Goal: Task Accomplishment & Management: Use online tool/utility

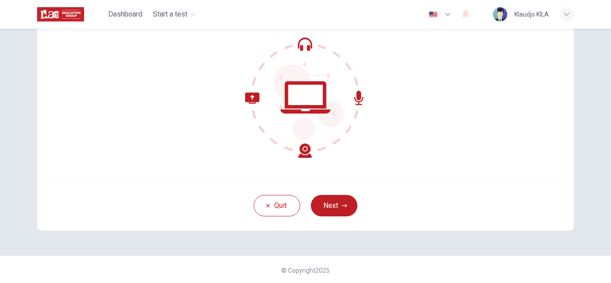
scroll to position [89, 0]
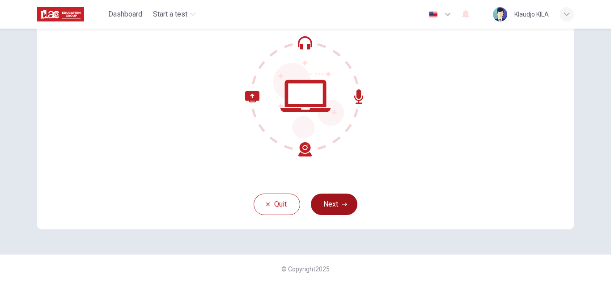
click at [342, 205] on icon "button" at bounding box center [344, 204] width 5 height 5
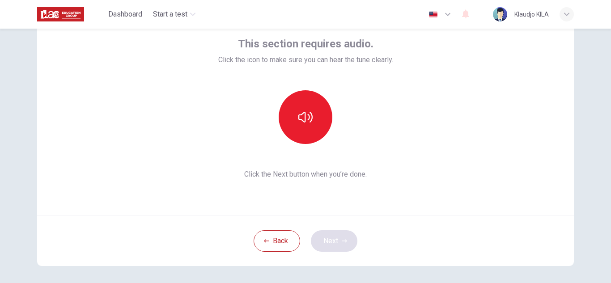
scroll to position [54, 0]
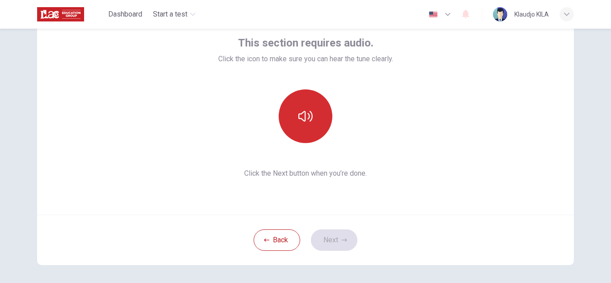
click at [299, 128] on button "button" at bounding box center [306, 116] width 54 height 54
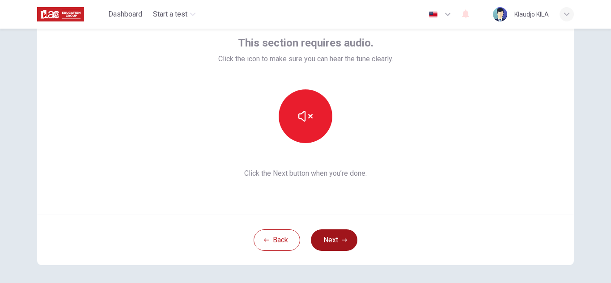
click at [342, 242] on icon "button" at bounding box center [344, 239] width 5 height 5
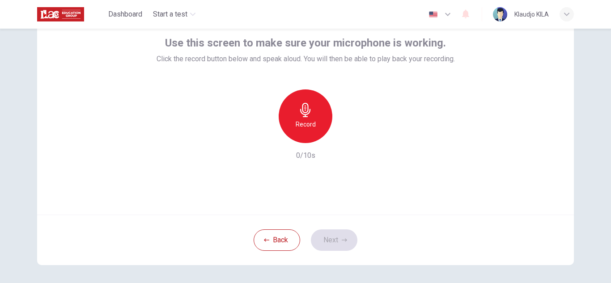
click at [302, 125] on h6 "Record" at bounding box center [306, 124] width 20 height 11
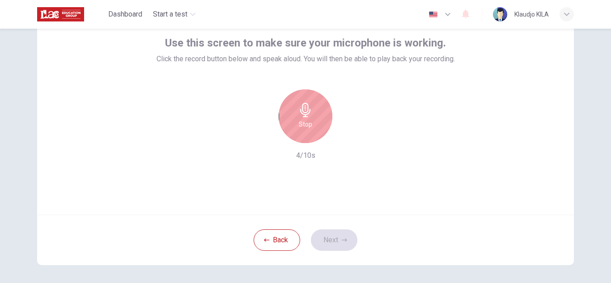
click at [302, 125] on h6 "Stop" at bounding box center [305, 124] width 13 height 11
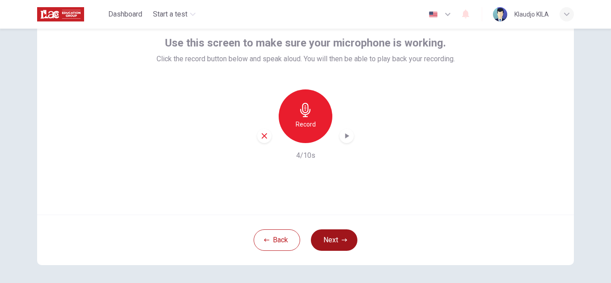
click at [335, 246] on button "Next" at bounding box center [334, 239] width 47 height 21
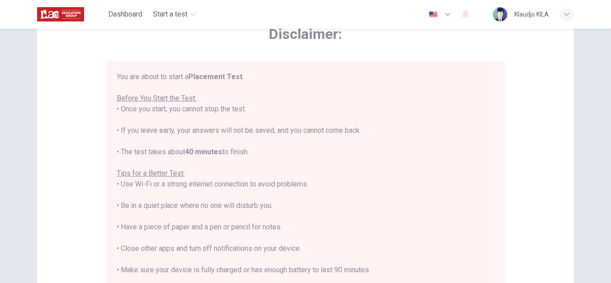
click at [357, 163] on div "You are about to start a Placement Test . Before You Start the Test: • Once you…" at bounding box center [305, 195] width 377 height 247
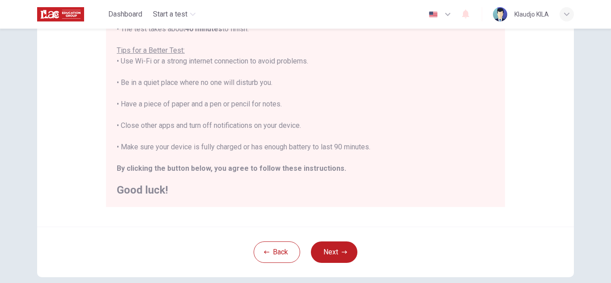
scroll to position [179, 0]
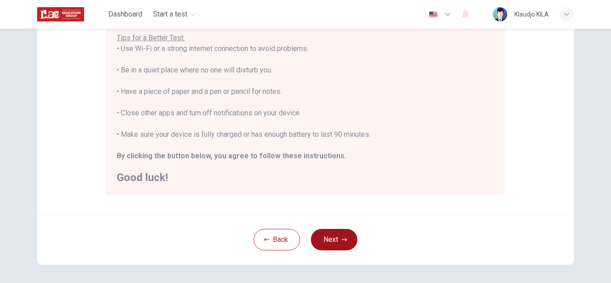
click at [331, 233] on button "Next" at bounding box center [334, 239] width 47 height 21
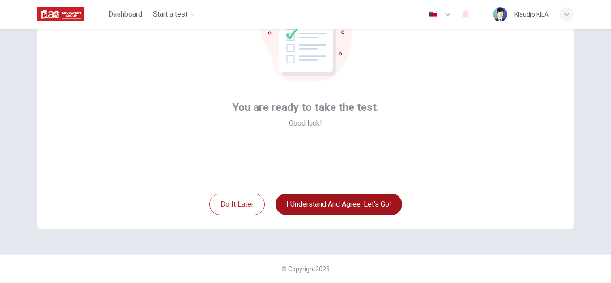
scroll to position [89, 0]
click at [335, 208] on button "I understand and agree. Let’s go!" at bounding box center [338, 204] width 127 height 21
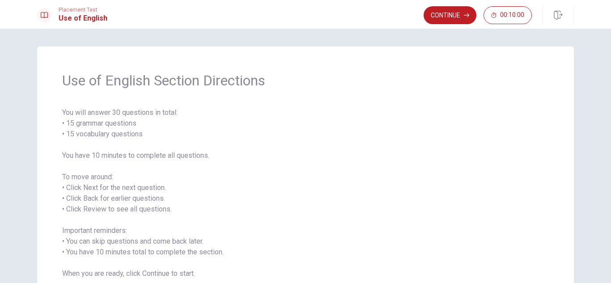
click at [234, 172] on span "You will answer 30 questions in total: • 15 grammar questions • 15 vocabulary q…" at bounding box center [305, 193] width 487 height 172
click at [458, 18] on button "Continue" at bounding box center [450, 15] width 53 height 18
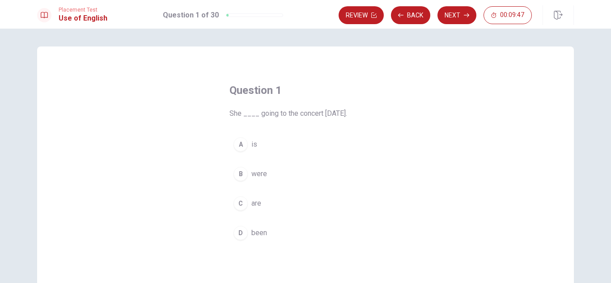
click at [254, 145] on span "is" at bounding box center [254, 144] width 6 height 11
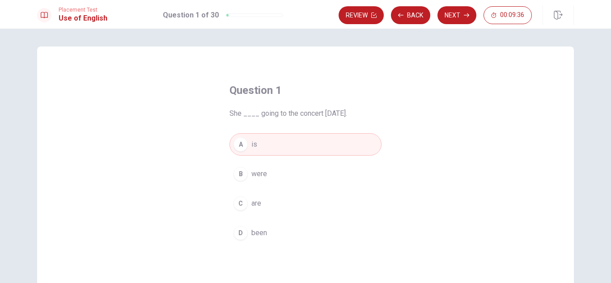
click at [254, 145] on span "is" at bounding box center [254, 144] width 6 height 11
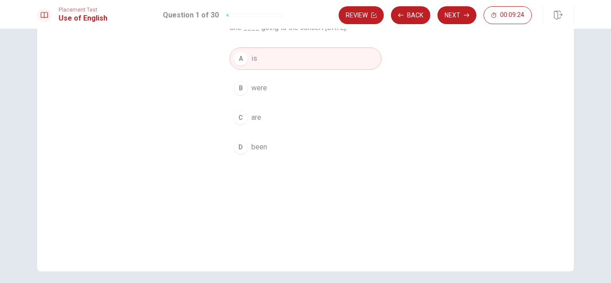
scroll to position [95, 0]
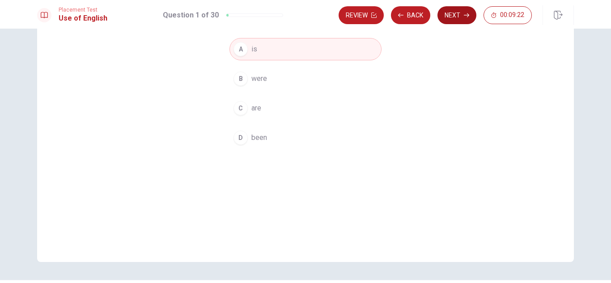
click at [467, 22] on button "Next" at bounding box center [456, 15] width 39 height 18
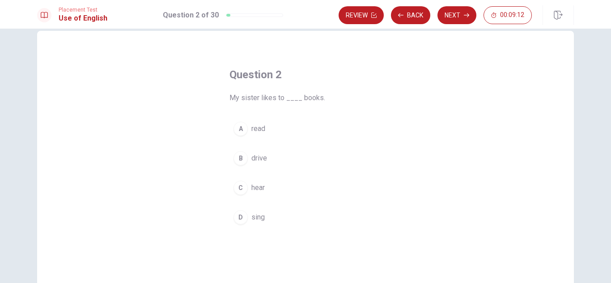
scroll to position [15, 0]
click at [257, 131] on span "read" at bounding box center [258, 129] width 14 height 11
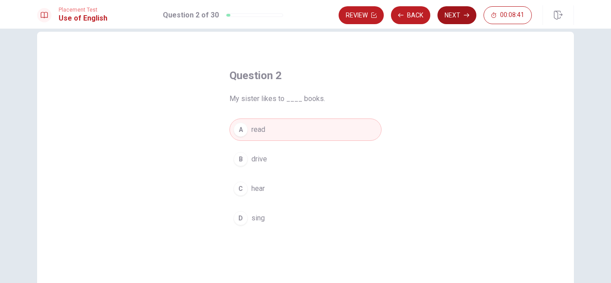
click at [451, 16] on button "Next" at bounding box center [456, 15] width 39 height 18
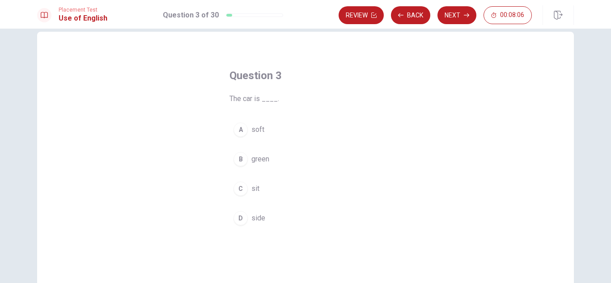
click at [262, 161] on span "green" at bounding box center [260, 159] width 18 height 11
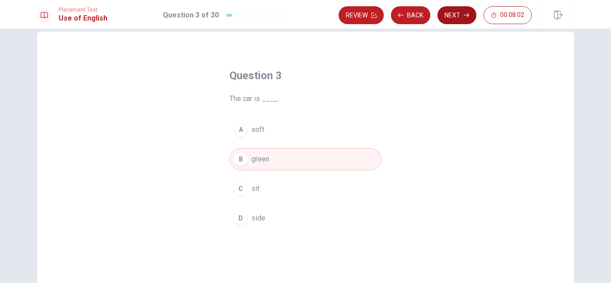
click at [458, 12] on button "Next" at bounding box center [456, 15] width 39 height 18
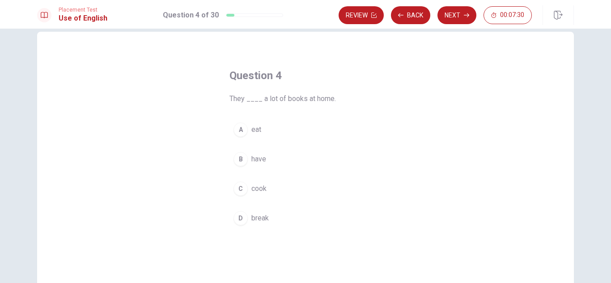
click at [254, 159] on span "have" at bounding box center [258, 159] width 15 height 11
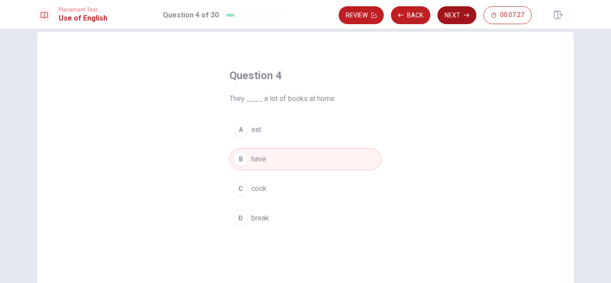
click at [457, 20] on button "Next" at bounding box center [456, 15] width 39 height 18
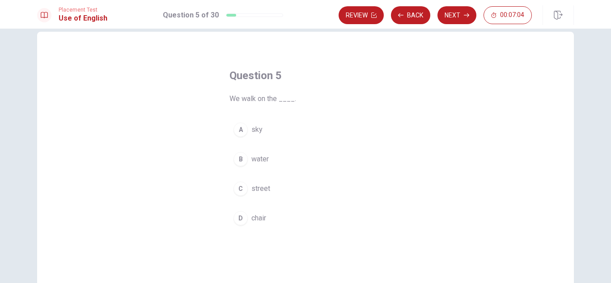
click at [263, 189] on span "street" at bounding box center [260, 188] width 19 height 11
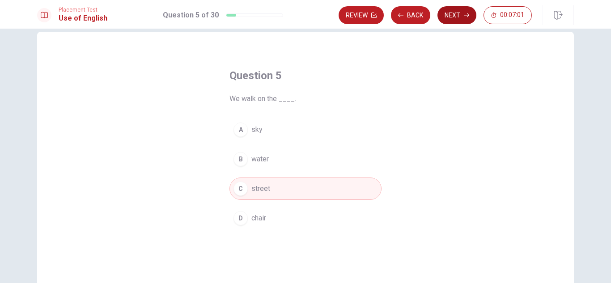
click at [447, 13] on button "Next" at bounding box center [456, 15] width 39 height 18
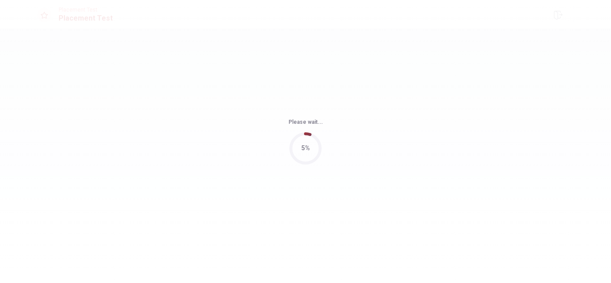
scroll to position [0, 0]
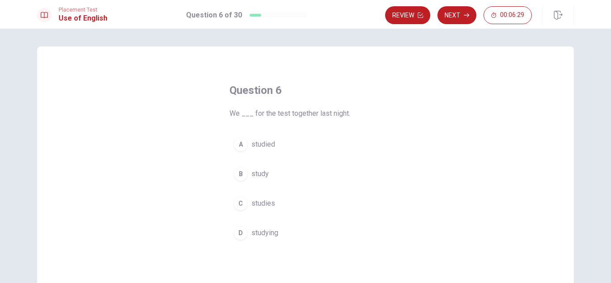
click at [261, 146] on span "studied" at bounding box center [263, 144] width 24 height 11
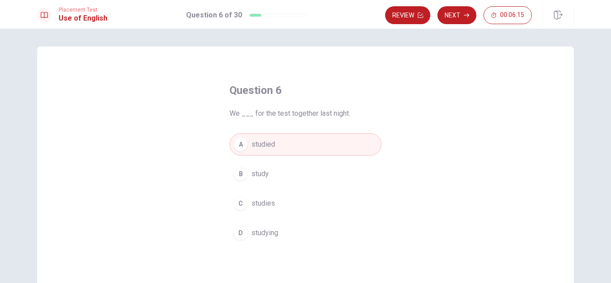
click at [255, 173] on span "study" at bounding box center [259, 174] width 17 height 11
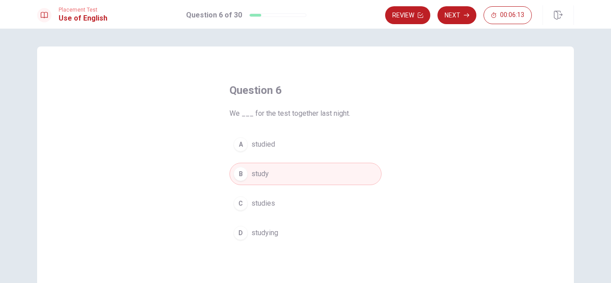
click at [262, 145] on span "studied" at bounding box center [263, 144] width 24 height 11
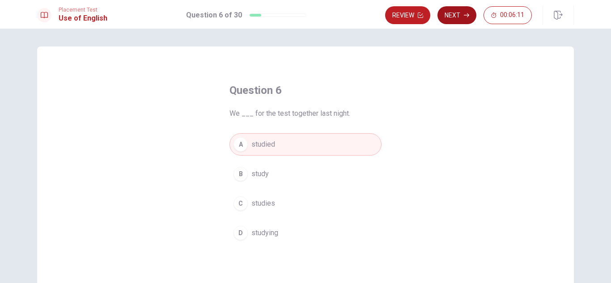
click at [455, 7] on button "Next" at bounding box center [456, 15] width 39 height 18
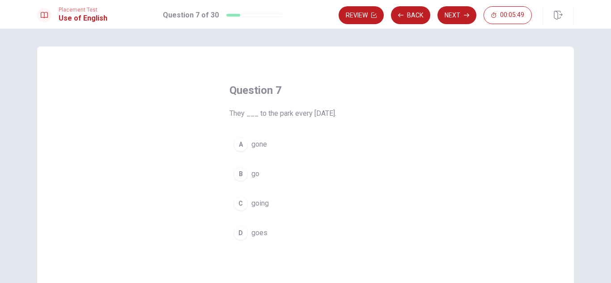
click at [257, 176] on span "go" at bounding box center [255, 174] width 8 height 11
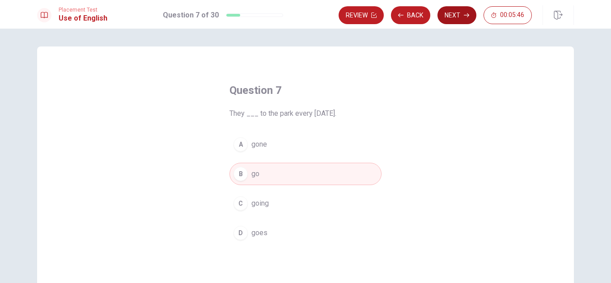
click at [454, 10] on button "Next" at bounding box center [456, 15] width 39 height 18
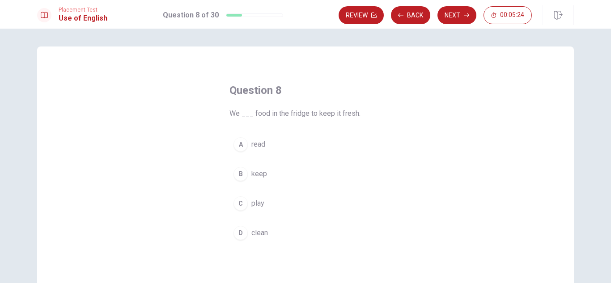
click at [262, 172] on span "keep" at bounding box center [259, 174] width 16 height 11
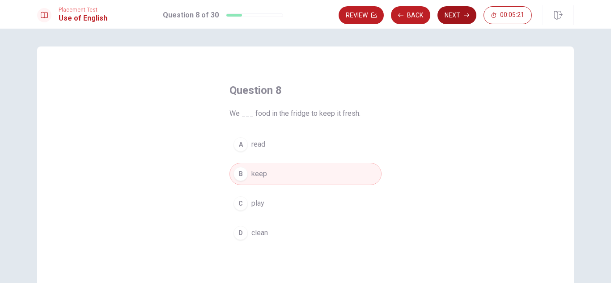
click at [460, 17] on button "Next" at bounding box center [456, 15] width 39 height 18
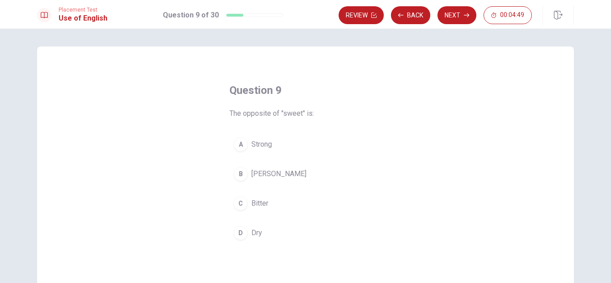
click at [257, 207] on span "Bitter" at bounding box center [259, 203] width 17 height 11
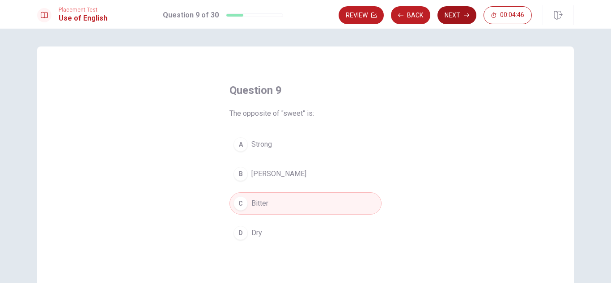
click at [456, 18] on button "Next" at bounding box center [456, 15] width 39 height 18
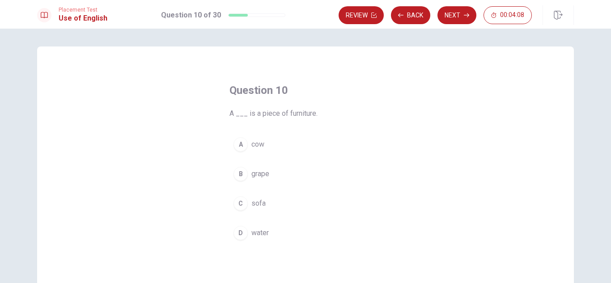
click at [259, 207] on span "sofa" at bounding box center [258, 203] width 14 height 11
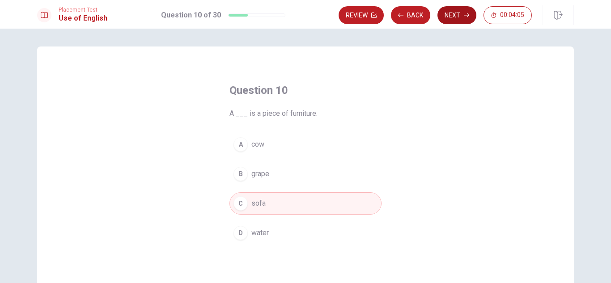
click at [451, 17] on button "Next" at bounding box center [456, 15] width 39 height 18
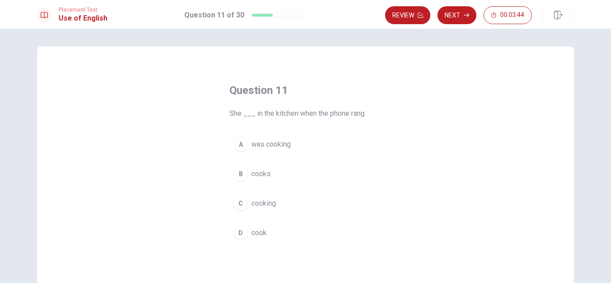
click at [256, 207] on span "cooking" at bounding box center [263, 203] width 25 height 11
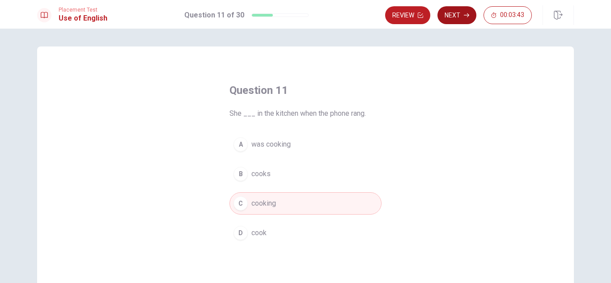
click at [458, 16] on button "Next" at bounding box center [456, 15] width 39 height 18
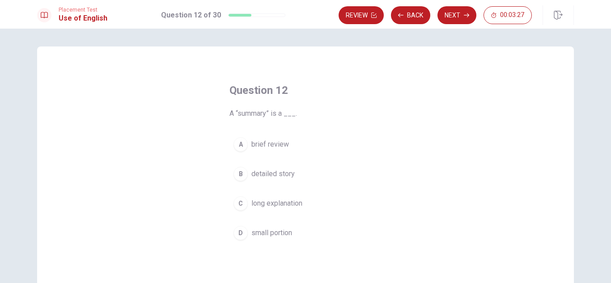
click at [264, 146] on span "brief review" at bounding box center [270, 144] width 38 height 11
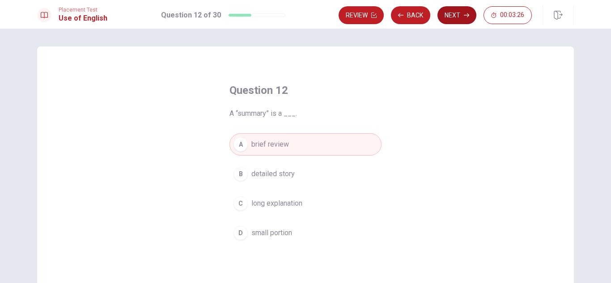
click at [450, 20] on button "Next" at bounding box center [456, 15] width 39 height 18
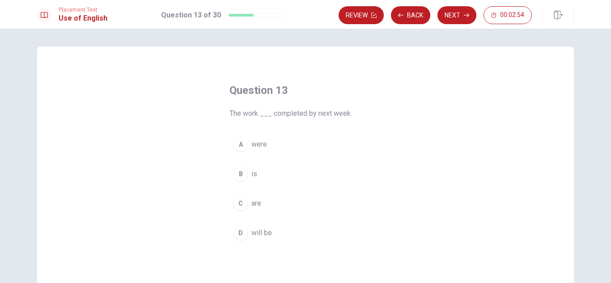
click at [256, 232] on span "will be" at bounding box center [261, 233] width 21 height 11
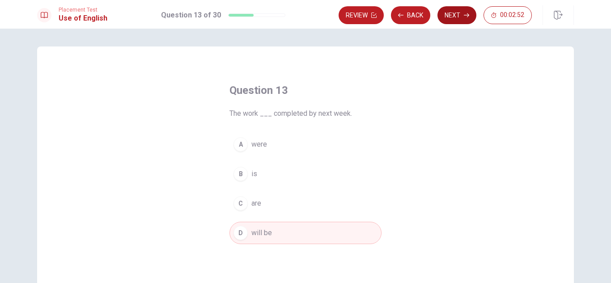
click at [452, 9] on button "Next" at bounding box center [456, 15] width 39 height 18
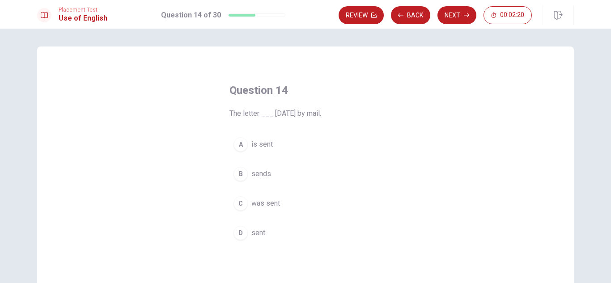
click at [259, 144] on span "is sent" at bounding box center [261, 144] width 21 height 11
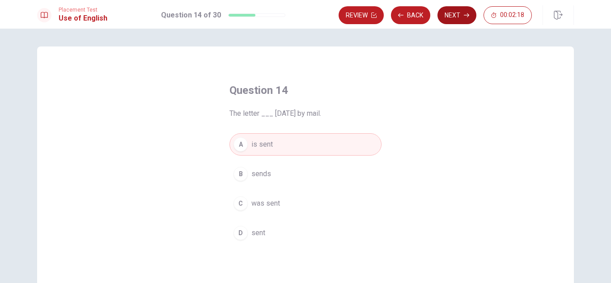
click at [463, 9] on button "Next" at bounding box center [456, 15] width 39 height 18
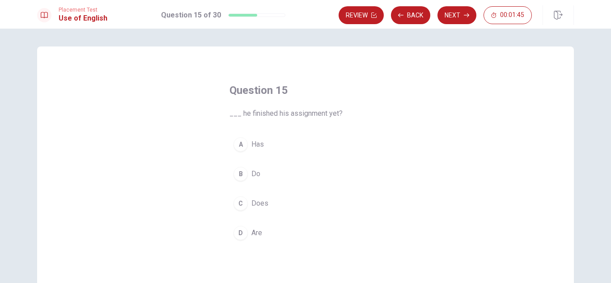
click at [257, 174] on span "Do" at bounding box center [255, 174] width 9 height 11
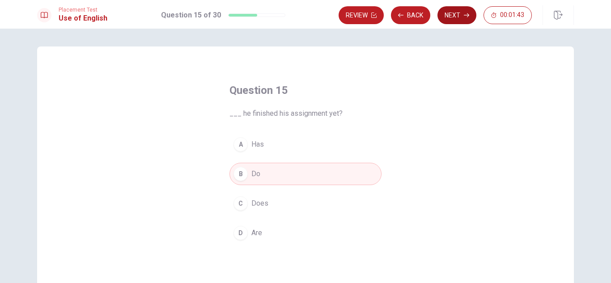
click at [465, 19] on button "Next" at bounding box center [456, 15] width 39 height 18
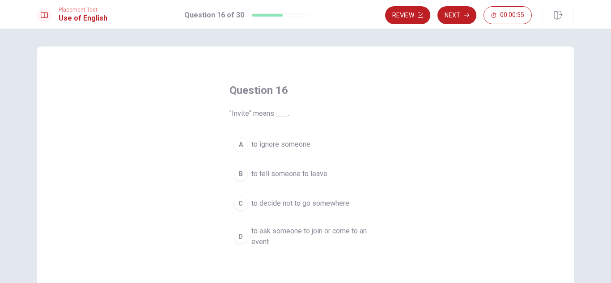
click at [292, 234] on span "to ask someone to join or come to an event" at bounding box center [314, 236] width 126 height 21
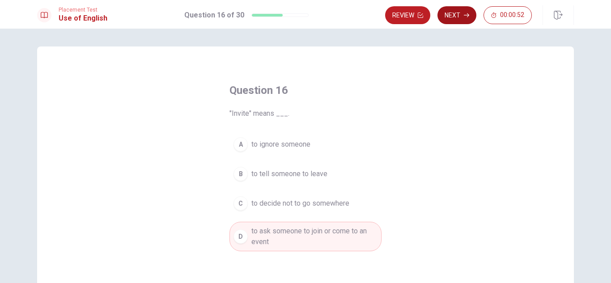
click at [460, 14] on button "Next" at bounding box center [456, 15] width 39 height 18
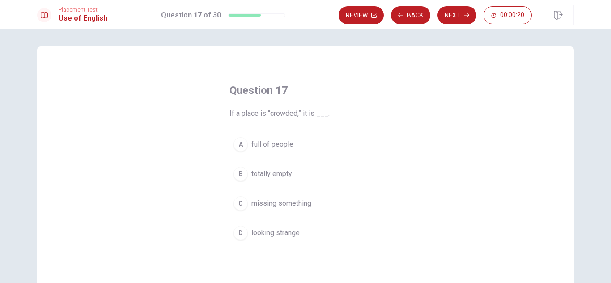
click at [260, 144] on span "full of people" at bounding box center [272, 144] width 42 height 11
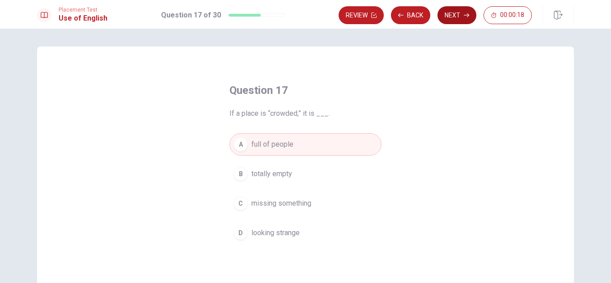
click at [464, 17] on icon "button" at bounding box center [466, 15] width 5 height 5
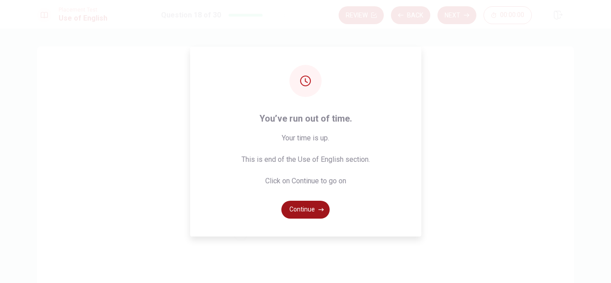
click at [296, 211] on button "Continue" at bounding box center [305, 210] width 48 height 18
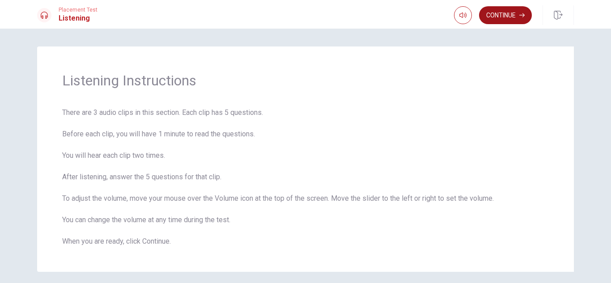
click at [514, 17] on button "Continue" at bounding box center [505, 15] width 53 height 18
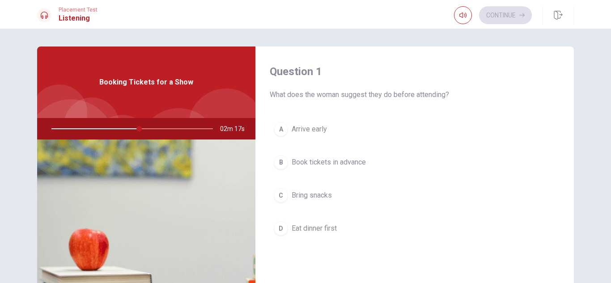
click at [309, 131] on span "Arrive early" at bounding box center [309, 129] width 35 height 11
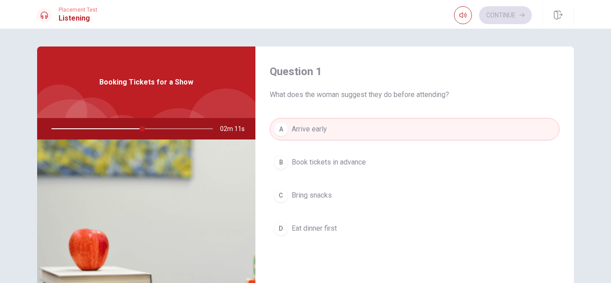
click at [309, 131] on span "Arrive early" at bounding box center [309, 129] width 35 height 11
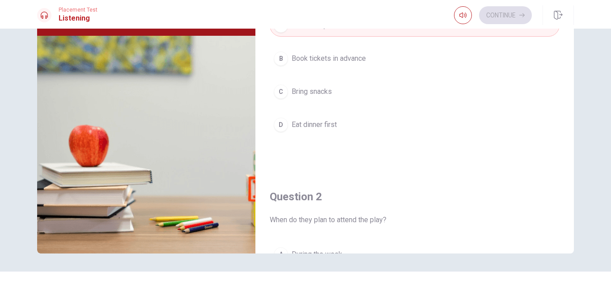
scroll to position [121, 0]
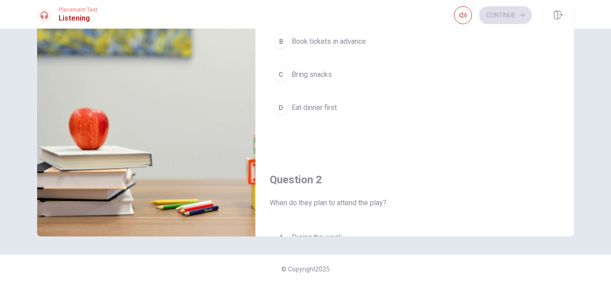
type input "64"
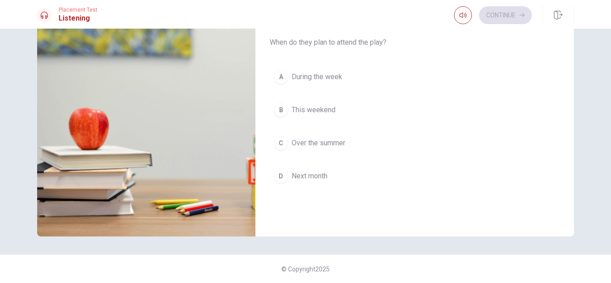
scroll to position [161, 0]
click at [284, 111] on div "B" at bounding box center [281, 109] width 14 height 14
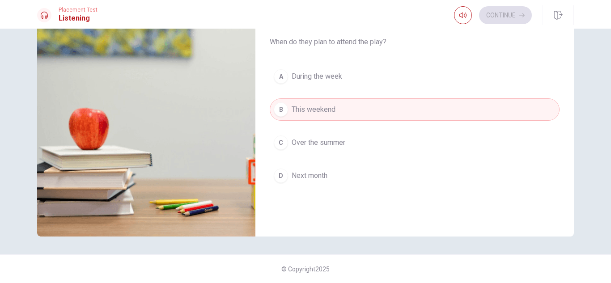
type input "71"
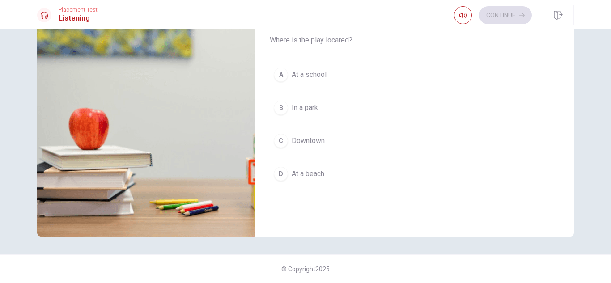
scroll to position [394, 0]
click at [309, 138] on span "Downtown" at bounding box center [308, 139] width 33 height 11
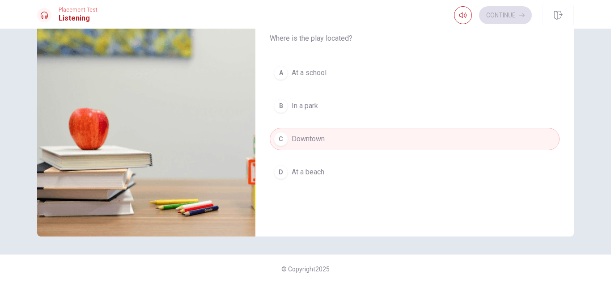
type input "76"
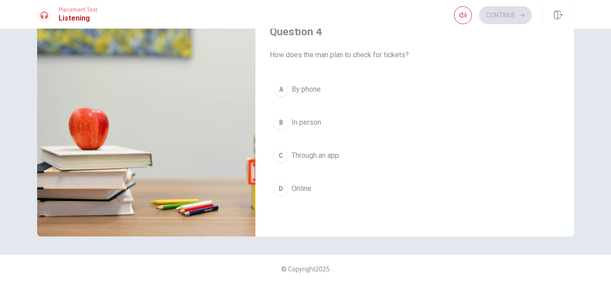
scroll to position [608, 0]
click at [280, 187] on div "D" at bounding box center [281, 186] width 14 height 14
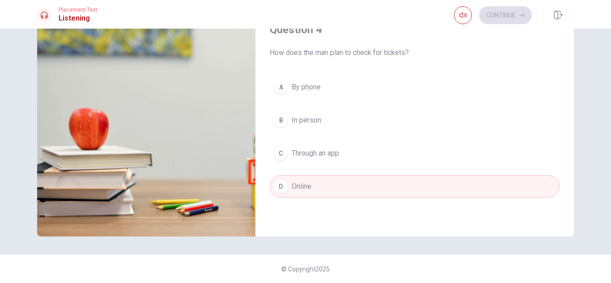
type input "81"
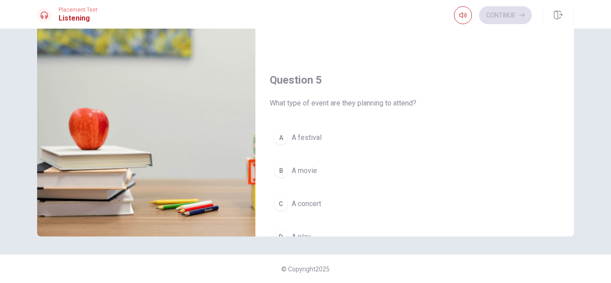
scroll to position [823, 0]
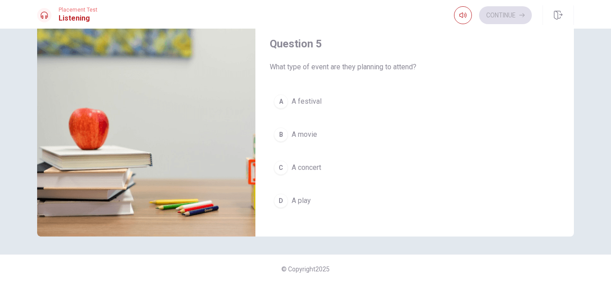
click at [280, 170] on div "C" at bounding box center [281, 168] width 14 height 14
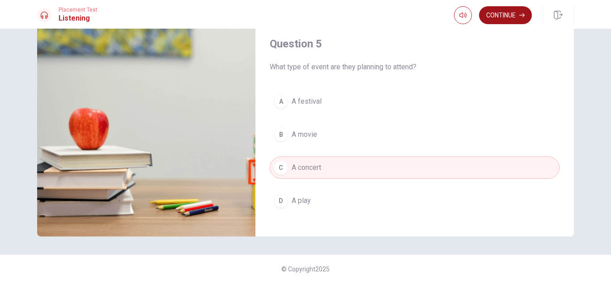
click at [504, 7] on button "Continue" at bounding box center [505, 15] width 53 height 18
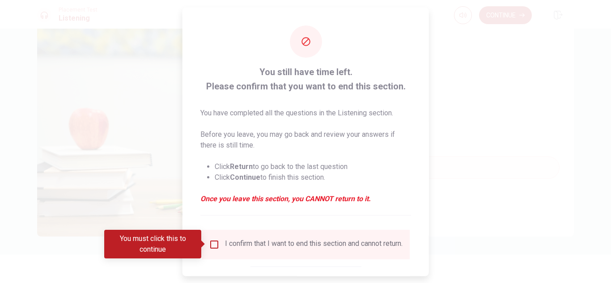
click at [212, 248] on input "You must click this to continue" at bounding box center [214, 244] width 11 height 11
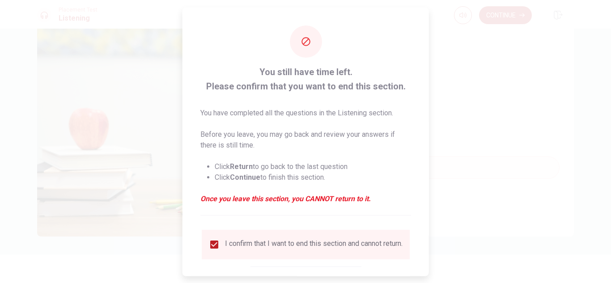
drag, startPoint x: 609, startPoint y: 81, endPoint x: 610, endPoint y: 127, distance: 46.5
click at [610, 127] on div at bounding box center [305, 141] width 611 height 283
click at [447, 137] on div at bounding box center [305, 141] width 611 height 283
click at [428, 245] on div "You still have time left. Please confirm that you want to end this section. You…" at bounding box center [305, 141] width 246 height 269
drag, startPoint x: 428, startPoint y: 245, endPoint x: 461, endPoint y: 216, distance: 43.1
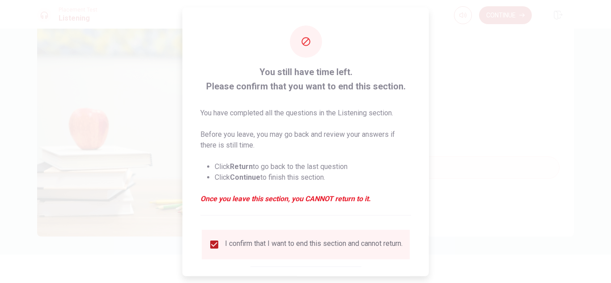
click at [461, 216] on div "You still have time left. Please confirm that you want to end this section. You…" at bounding box center [305, 141] width 611 height 283
click at [461, 216] on div at bounding box center [305, 141] width 611 height 283
click at [213, 244] on input "checkbox" at bounding box center [214, 244] width 11 height 11
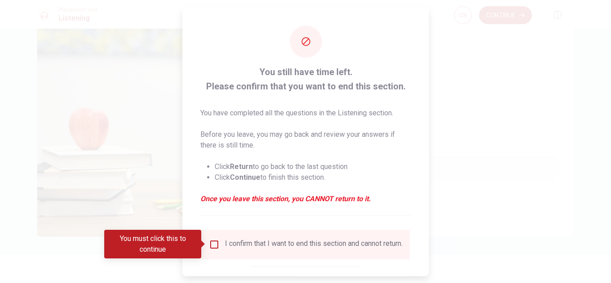
click at [487, 201] on div at bounding box center [305, 141] width 611 height 283
click at [210, 243] on input "You must click this to continue" at bounding box center [214, 244] width 11 height 11
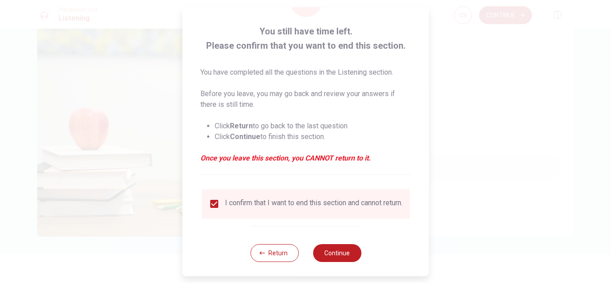
scroll to position [51, 0]
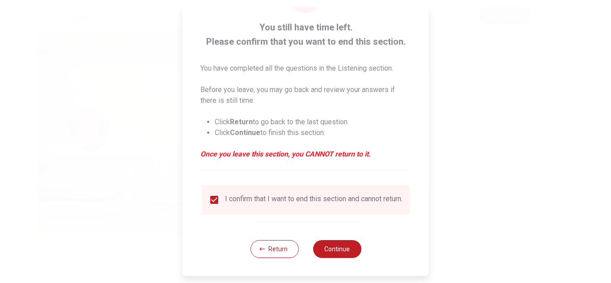
type input "0"
click at [331, 249] on button "Continue" at bounding box center [337, 249] width 48 height 18
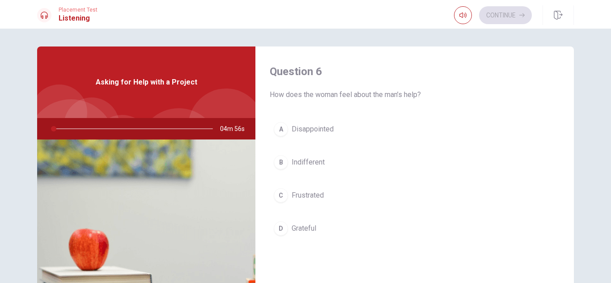
click at [543, 77] on h4 "Question 6" at bounding box center [415, 71] width 290 height 14
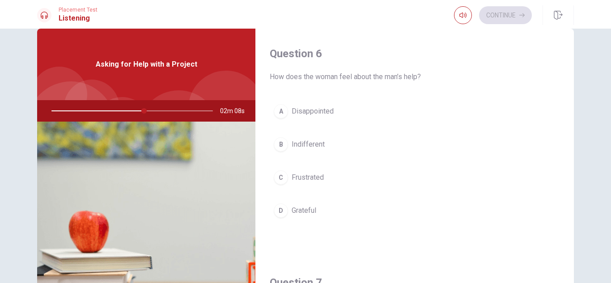
scroll to position [22, 0]
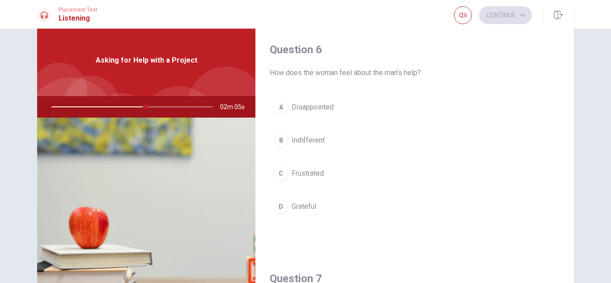
click at [282, 142] on div "B" at bounding box center [281, 140] width 14 height 14
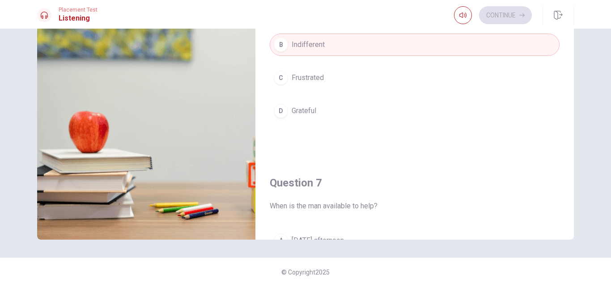
scroll to position [121, 0]
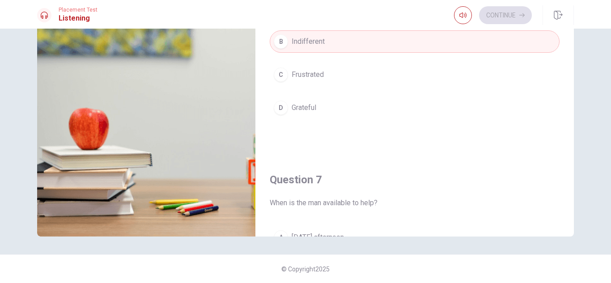
click at [478, 178] on h4 "Question 7" at bounding box center [415, 180] width 290 height 14
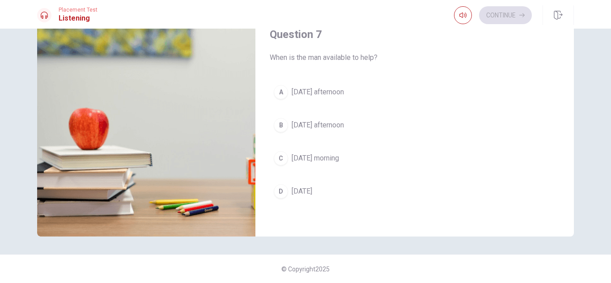
scroll to position [143, 0]
click at [310, 97] on span "[DATE] afternoon" at bounding box center [318, 94] width 52 height 11
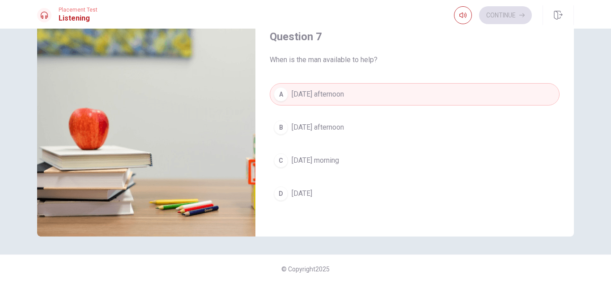
type input "76"
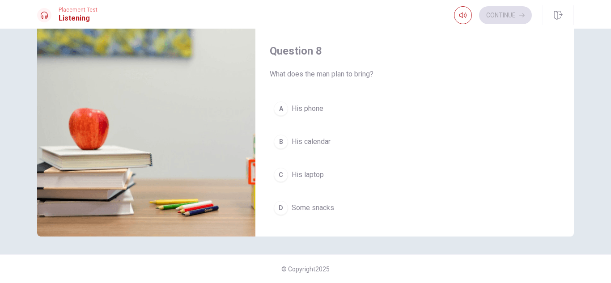
scroll to position [376, 0]
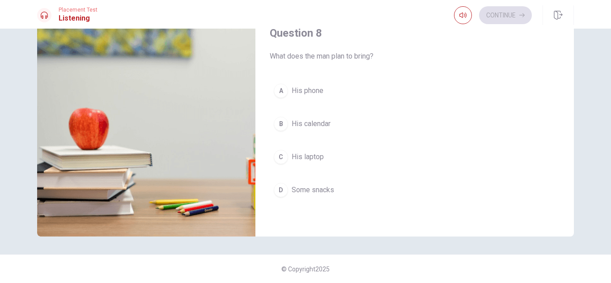
click at [281, 156] on div "C" at bounding box center [281, 157] width 14 height 14
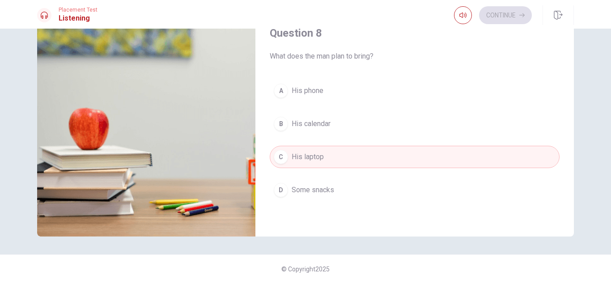
type input "91"
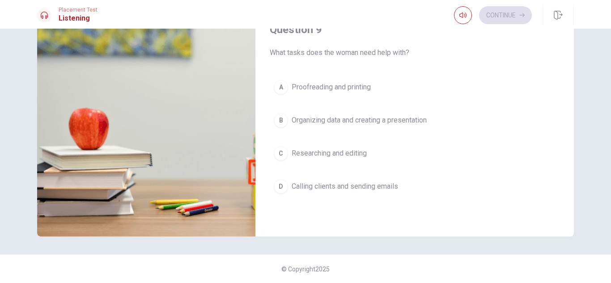
scroll to position [590, 0]
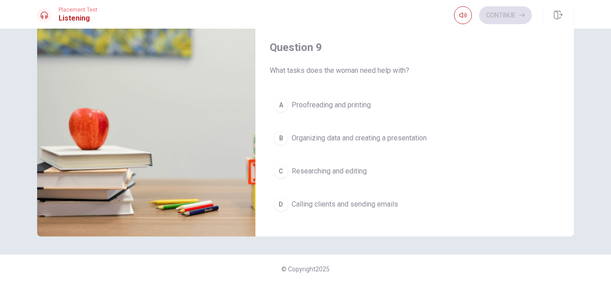
type input "0"
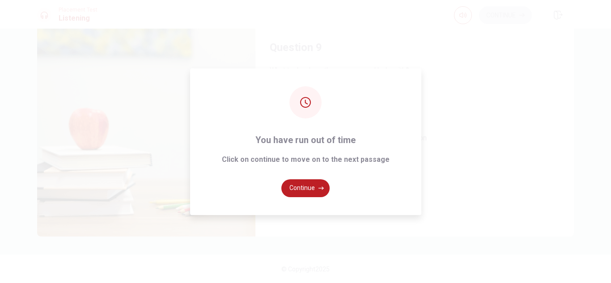
click at [280, 202] on div "You have run out of time Click on continue to move on to the next passage Conti…" at bounding box center [305, 141] width 231 height 147
click at [301, 192] on button "Continue" at bounding box center [305, 188] width 48 height 18
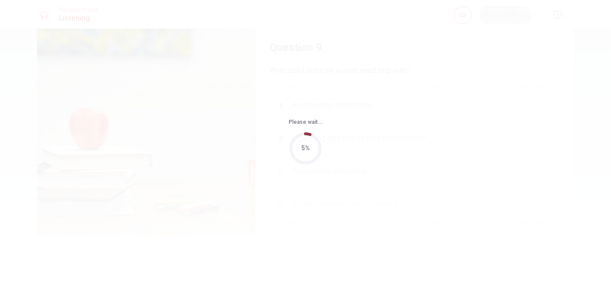
scroll to position [0, 0]
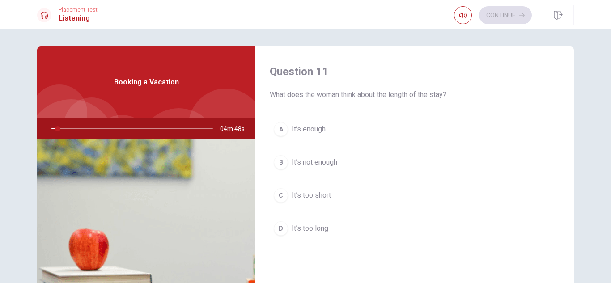
click at [523, 118] on button "A It’s enough" at bounding box center [415, 129] width 290 height 22
type input "4"
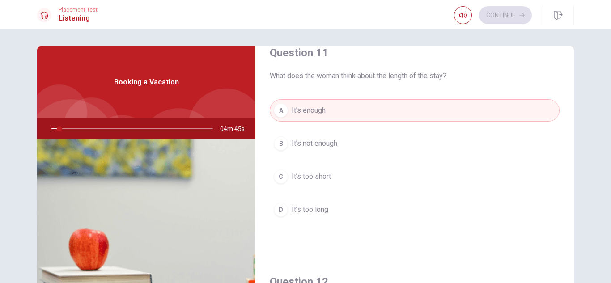
scroll to position [18, 0]
click at [351, 153] on button "B It’s not enough" at bounding box center [415, 144] width 290 height 22
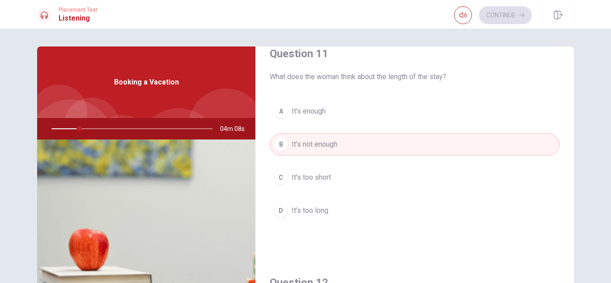
type input "17"
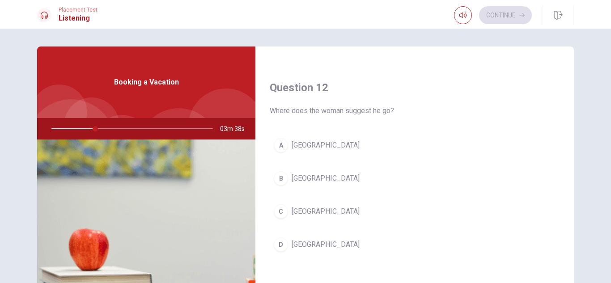
scroll to position [215, 0]
click at [280, 143] on div "A" at bounding box center [281, 143] width 14 height 14
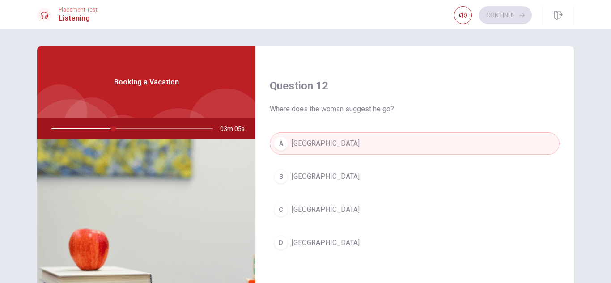
type input "39"
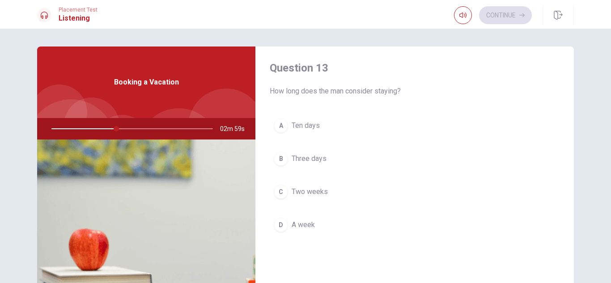
scroll to position [465, 0]
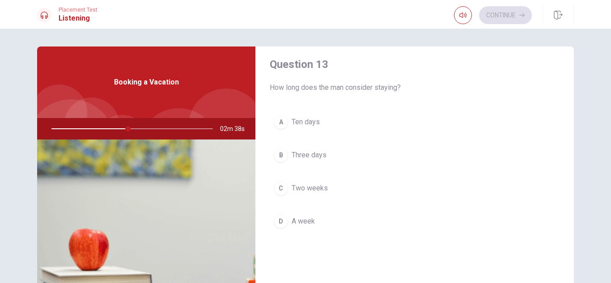
click at [298, 222] on span "A week" at bounding box center [303, 221] width 23 height 11
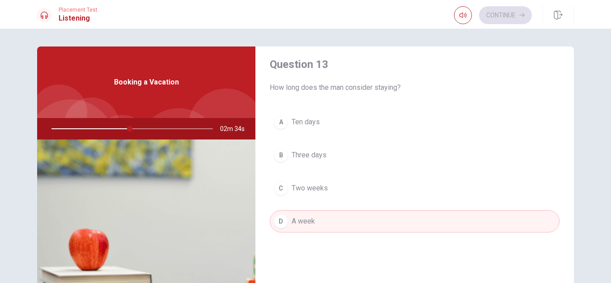
type input "49"
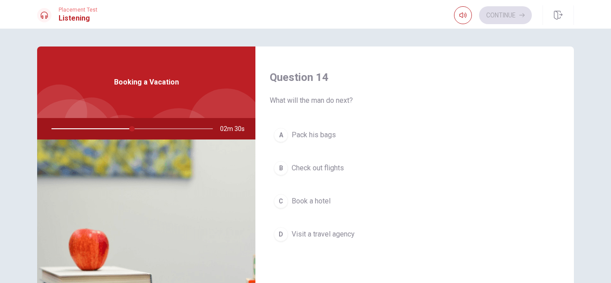
scroll to position [680, 0]
click at [290, 205] on button "C Book a hotel" at bounding box center [415, 202] width 290 height 22
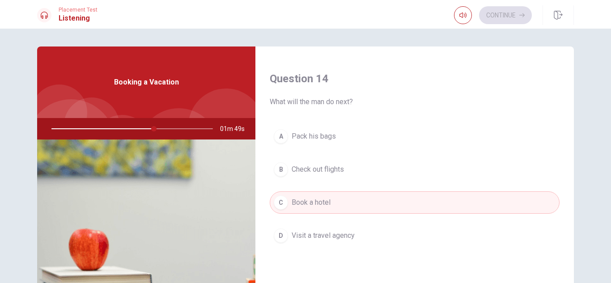
type input "64"
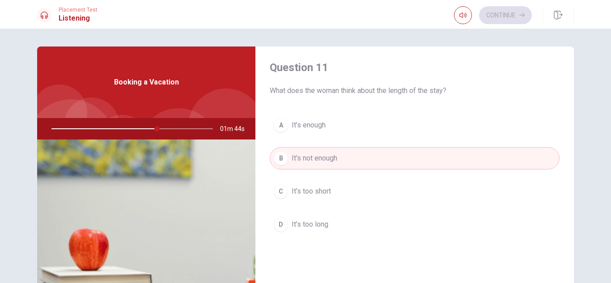
scroll to position [0, 0]
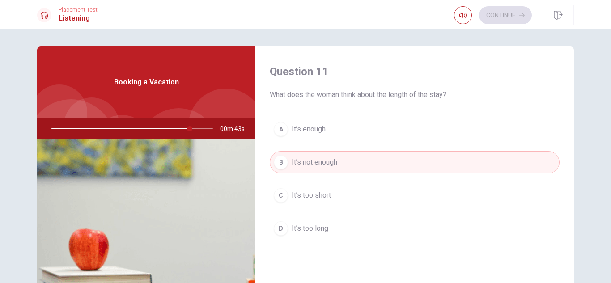
click at [296, 197] on span "It’s too short" at bounding box center [311, 195] width 39 height 11
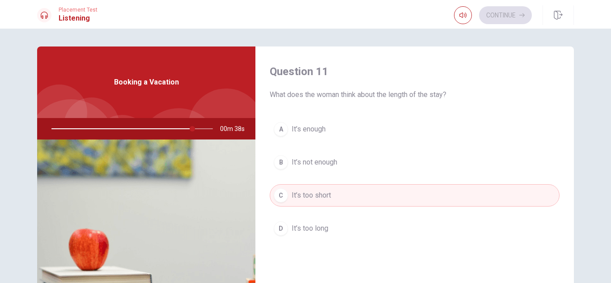
click at [301, 236] on button "D It’s too long" at bounding box center [415, 228] width 290 height 22
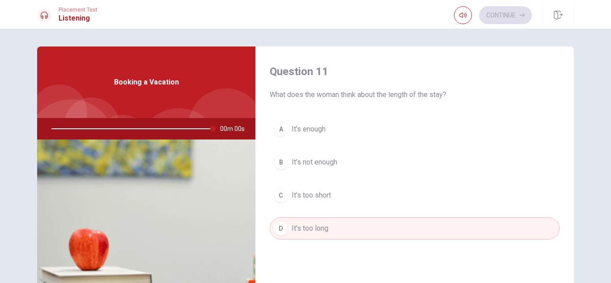
type input "0"
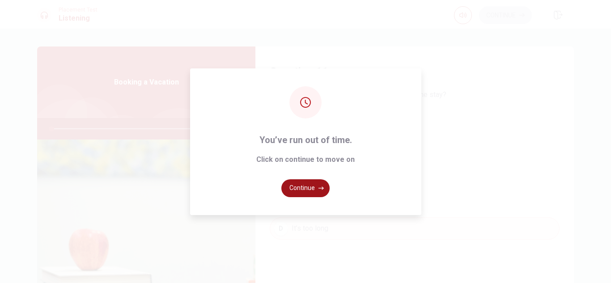
click at [310, 192] on button "Continue" at bounding box center [305, 188] width 48 height 18
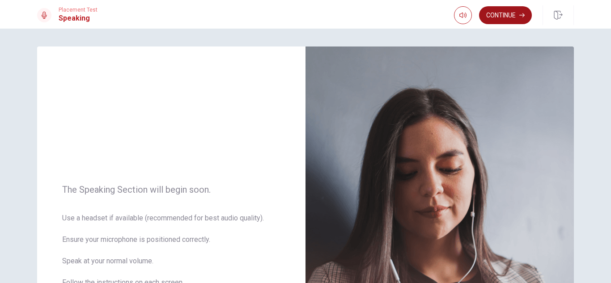
click at [505, 13] on button "Continue" at bounding box center [505, 15] width 53 height 18
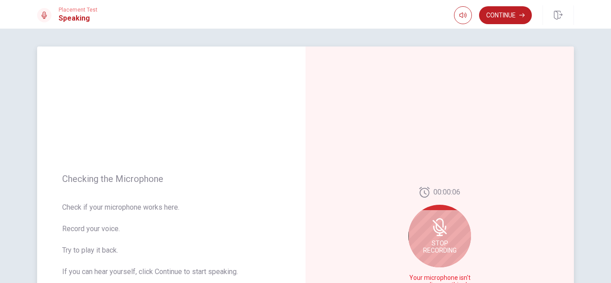
click at [439, 234] on icon at bounding box center [439, 235] width 1 height 4
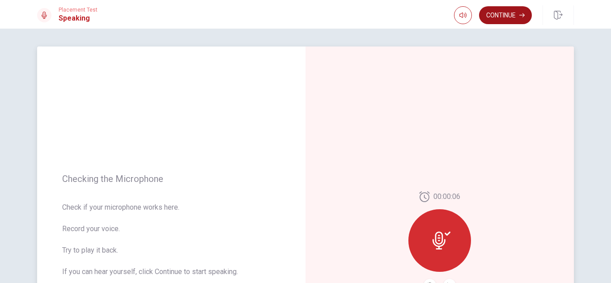
click at [498, 18] on button "Continue" at bounding box center [505, 15] width 53 height 18
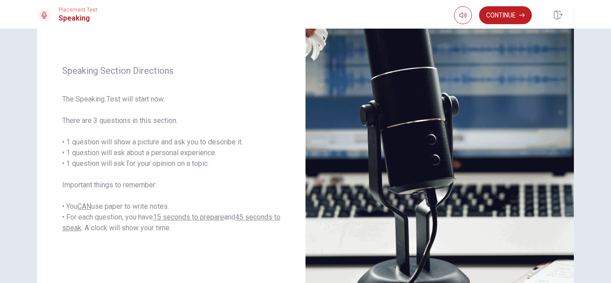
scroll to position [114, 0]
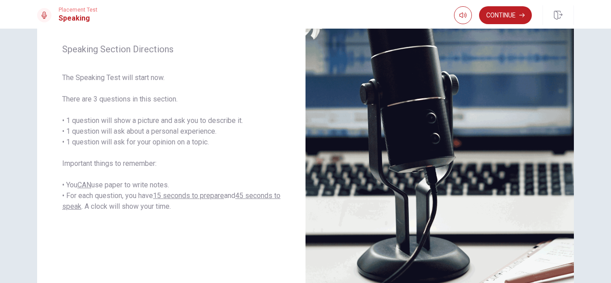
drag, startPoint x: 610, startPoint y: 101, endPoint x: 609, endPoint y: 209, distance: 108.7
click at [609, 209] on div "Speaking Section Directions The Speaking Test will start now. There are 3 quest…" at bounding box center [305, 156] width 611 height 254
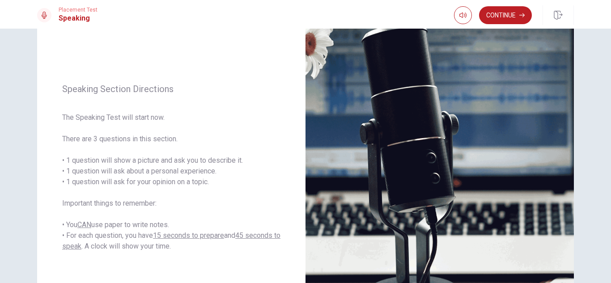
scroll to position [0, 0]
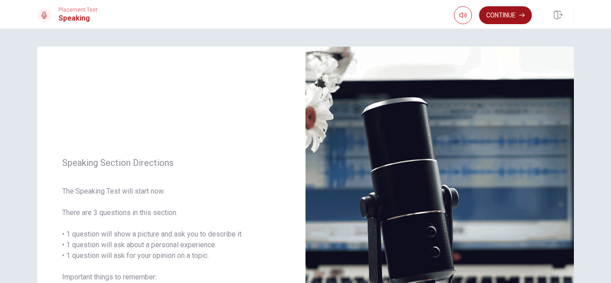
click at [503, 15] on button "Continue" at bounding box center [505, 15] width 53 height 18
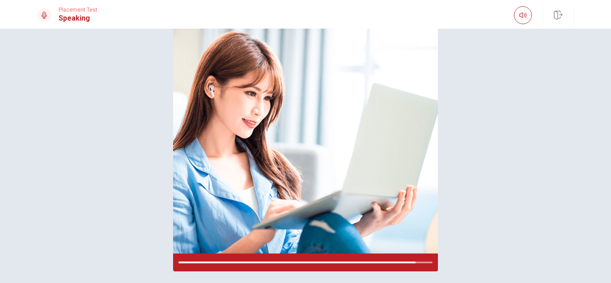
scroll to position [71, 0]
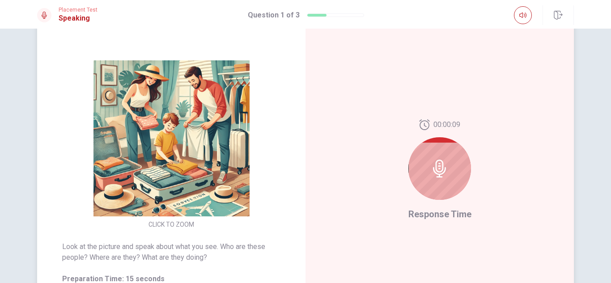
click at [440, 190] on div at bounding box center [439, 168] width 63 height 63
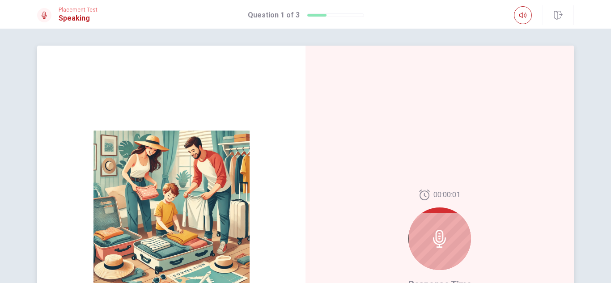
scroll to position [0, 0]
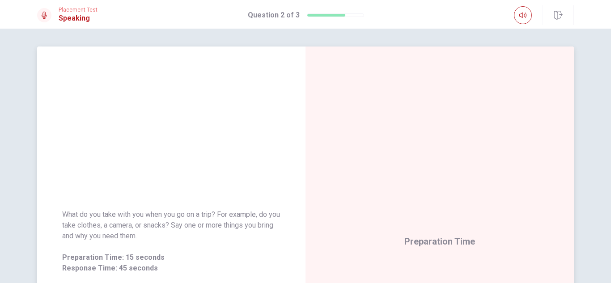
click at [509, 156] on div "Preparation Time" at bounding box center [439, 242] width 268 height 390
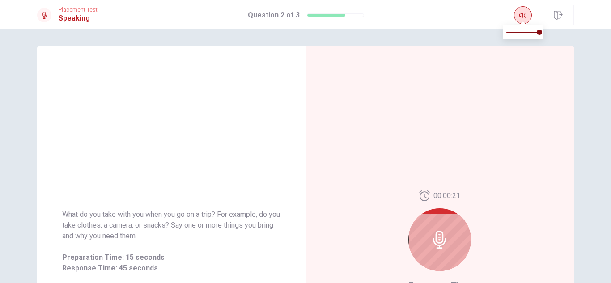
click at [514, 14] on button "button" at bounding box center [523, 15] width 18 height 18
click at [525, 20] on span at bounding box center [522, 22] width 7 height 5
click at [430, 238] on div at bounding box center [439, 239] width 63 height 63
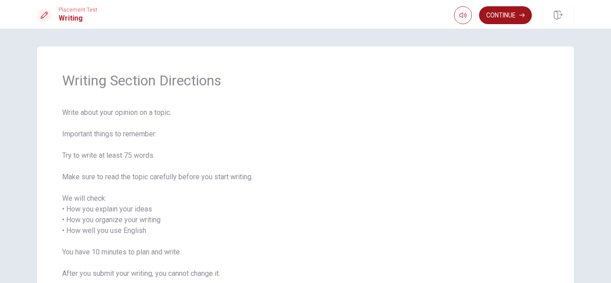
click at [528, 14] on button "Continue" at bounding box center [505, 15] width 53 height 18
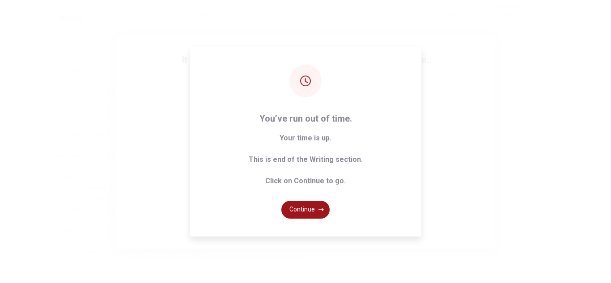
click at [322, 205] on button "Continue" at bounding box center [305, 210] width 48 height 18
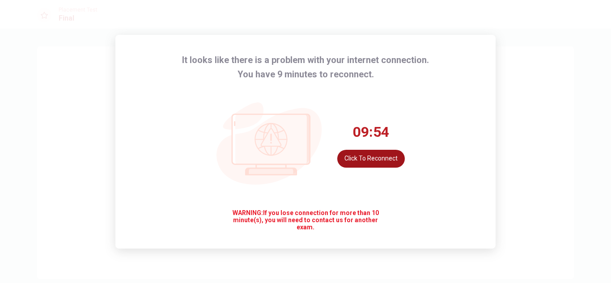
click at [367, 161] on button "Click to reconnect" at bounding box center [371, 159] width 68 height 18
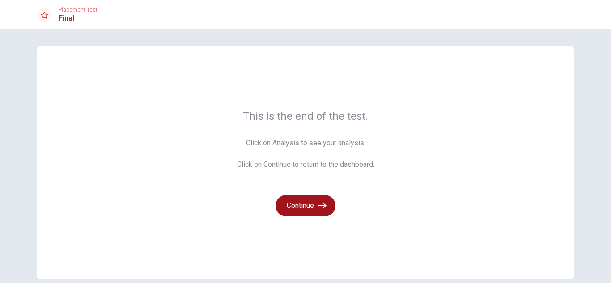
click at [313, 212] on button "Continue" at bounding box center [305, 205] width 60 height 21
